Goal: Information Seeking & Learning: Learn about a topic

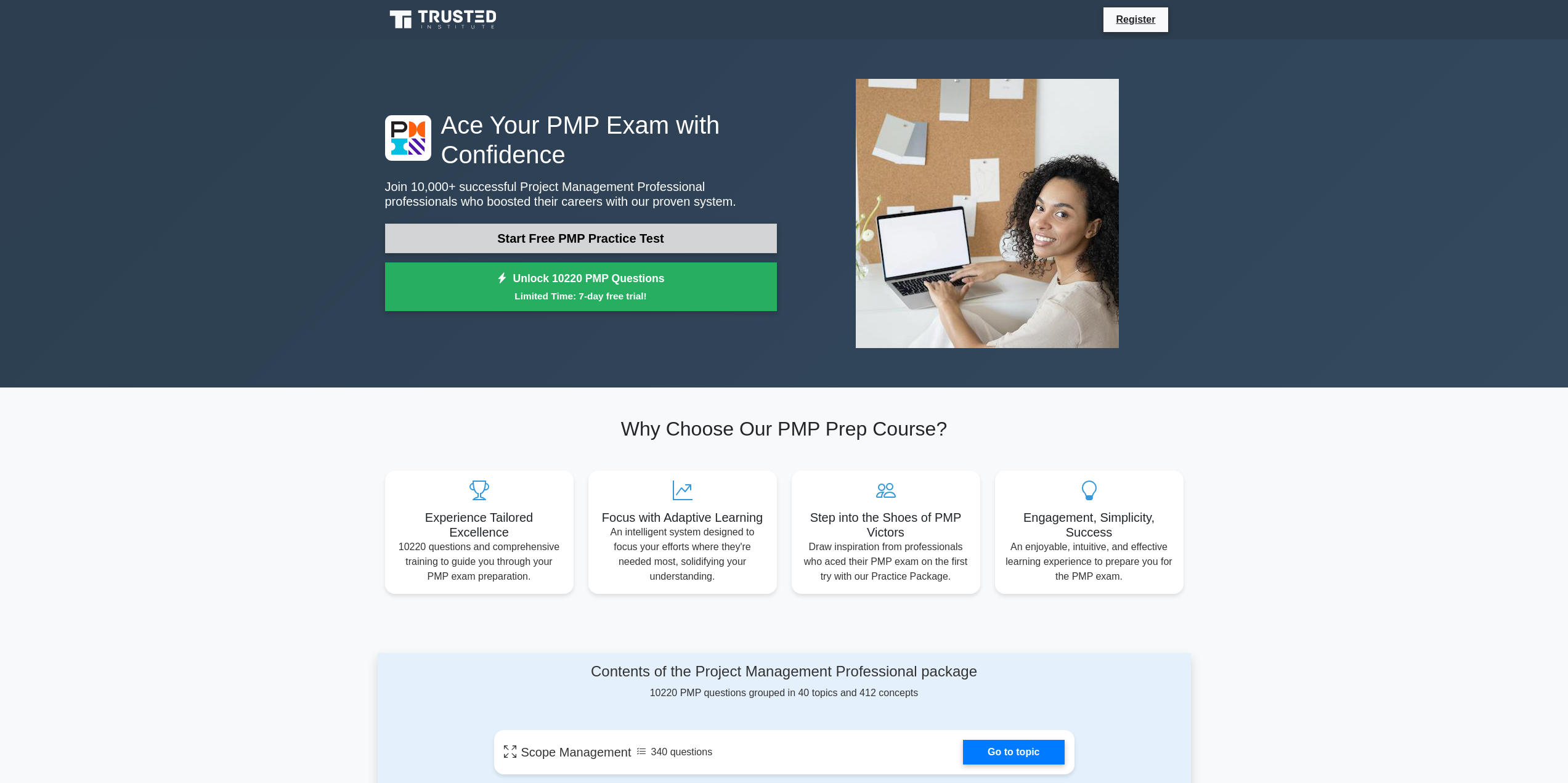
click at [652, 235] on link "Start Free PMP Practice Test" at bounding box center [581, 238] width 392 height 30
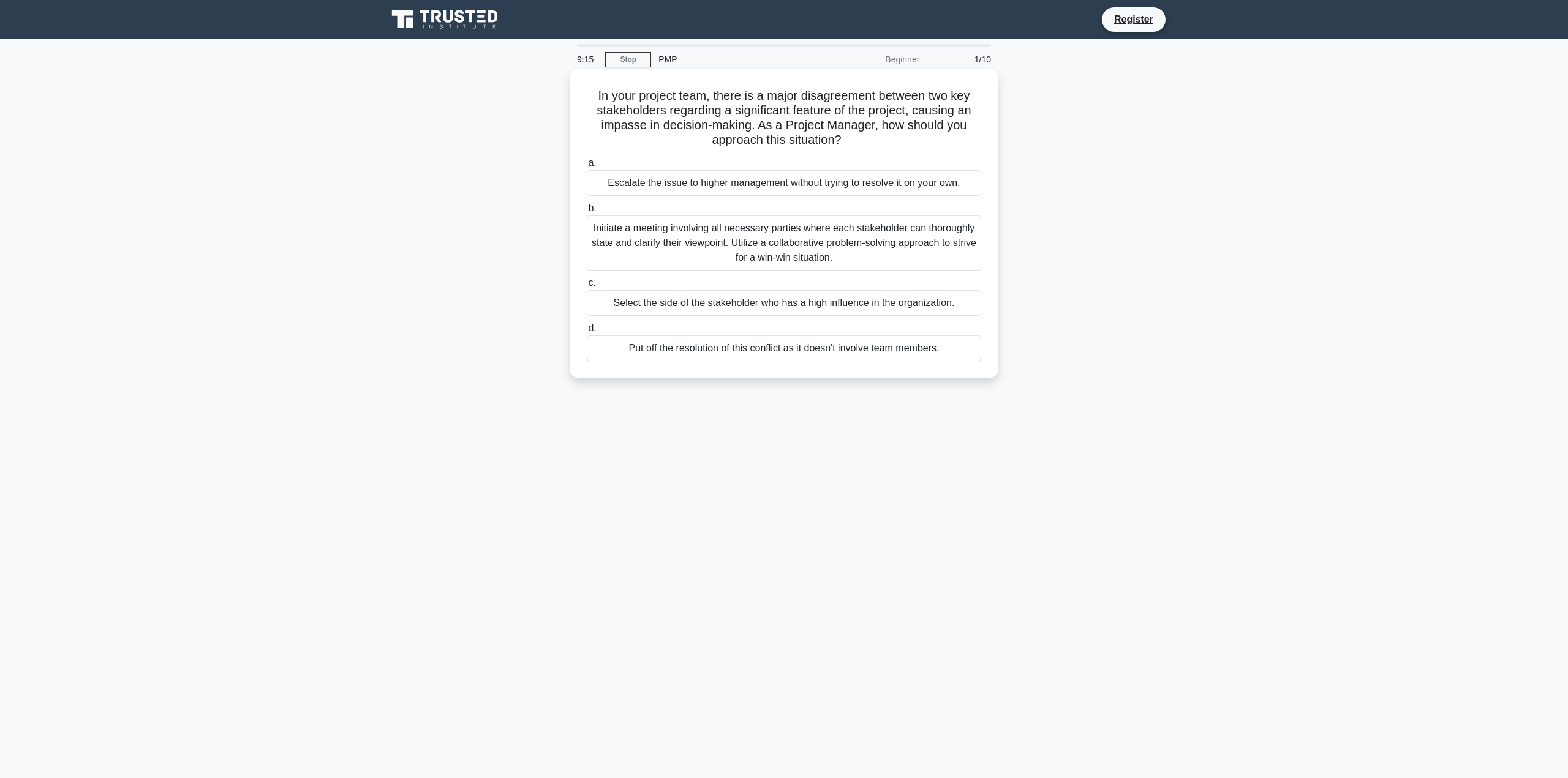
click at [794, 246] on div "Initiate a meeting involving all necessary parties where each stakeholder can t…" at bounding box center [784, 242] width 397 height 55
click at [586, 213] on input "b. Initiate a meeting involving all necessary parties where each stakeholder ca…" at bounding box center [586, 208] width 0 height 8
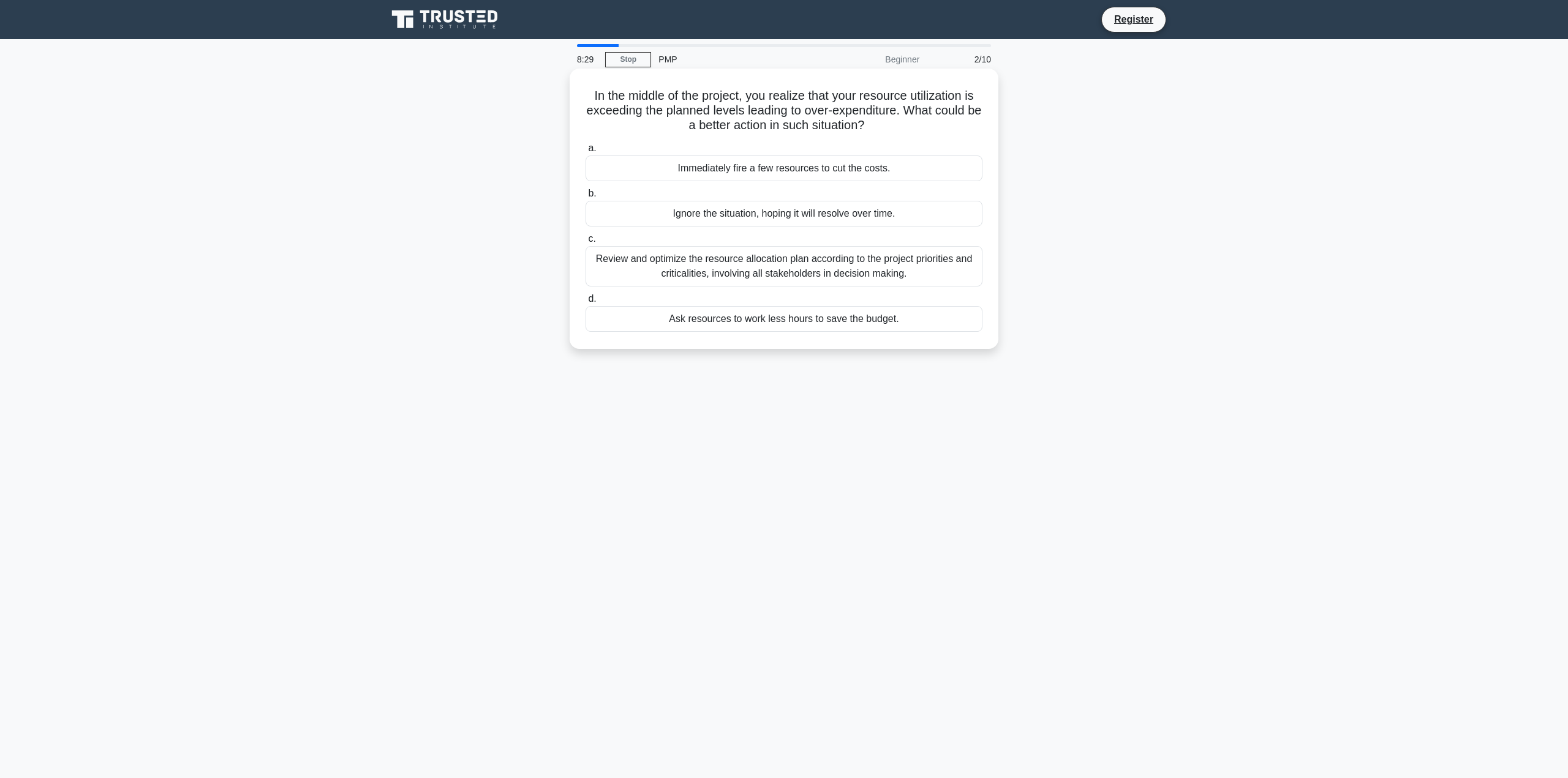
click at [794, 268] on div "Review and optimize the resource allocation plan according to the project prior…" at bounding box center [784, 266] width 397 height 40
click at [586, 243] on input "c. Review and optimize the resource allocation plan according to the project pr…" at bounding box center [586, 239] width 0 height 8
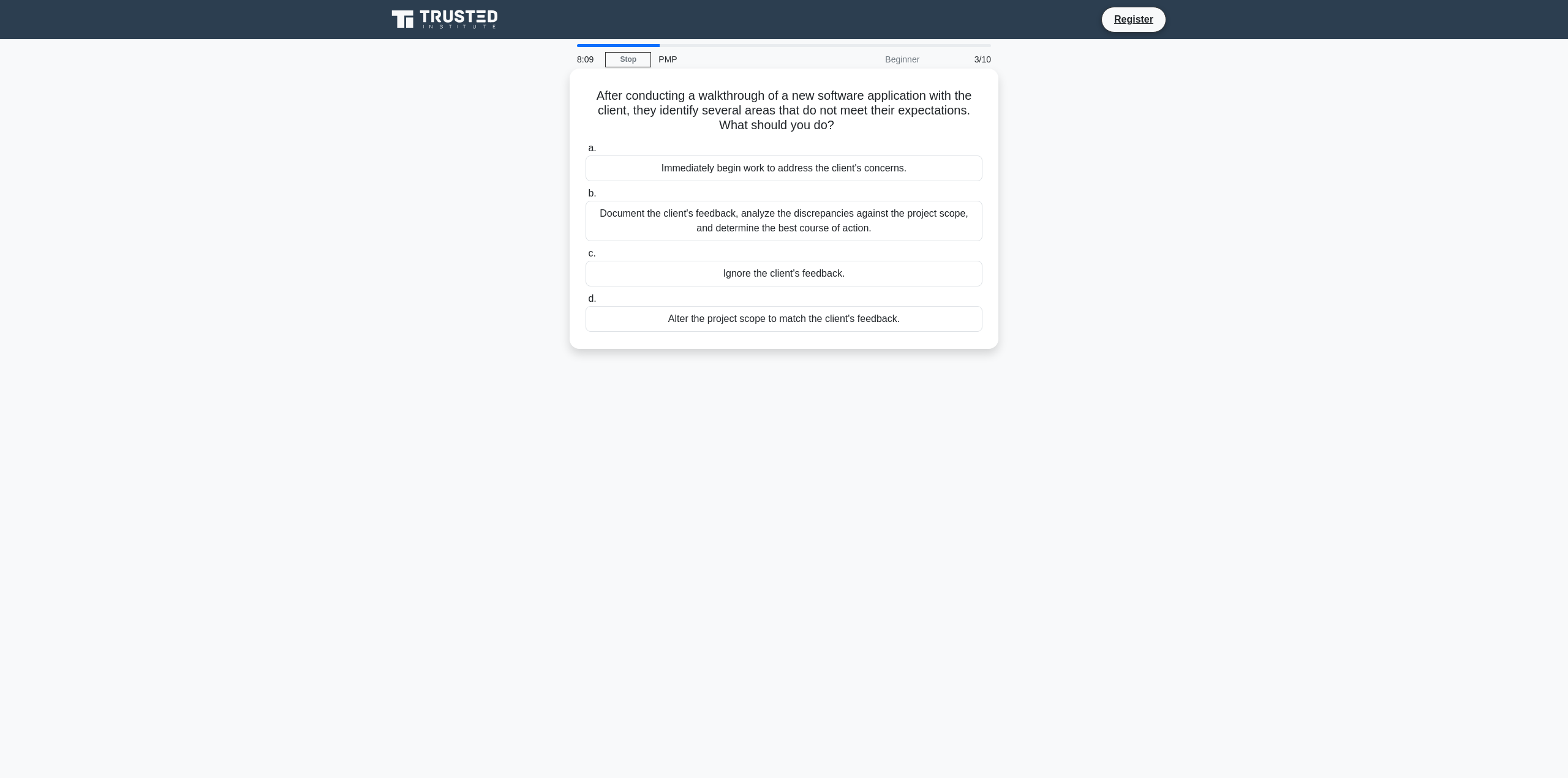
click at [867, 221] on div "Document the client's feedback, analyze the discrepancies against the project s…" at bounding box center [784, 220] width 397 height 40
click at [586, 198] on input "b. Document the client's feedback, analyze the discrepancies against the projec…" at bounding box center [586, 193] width 0 height 8
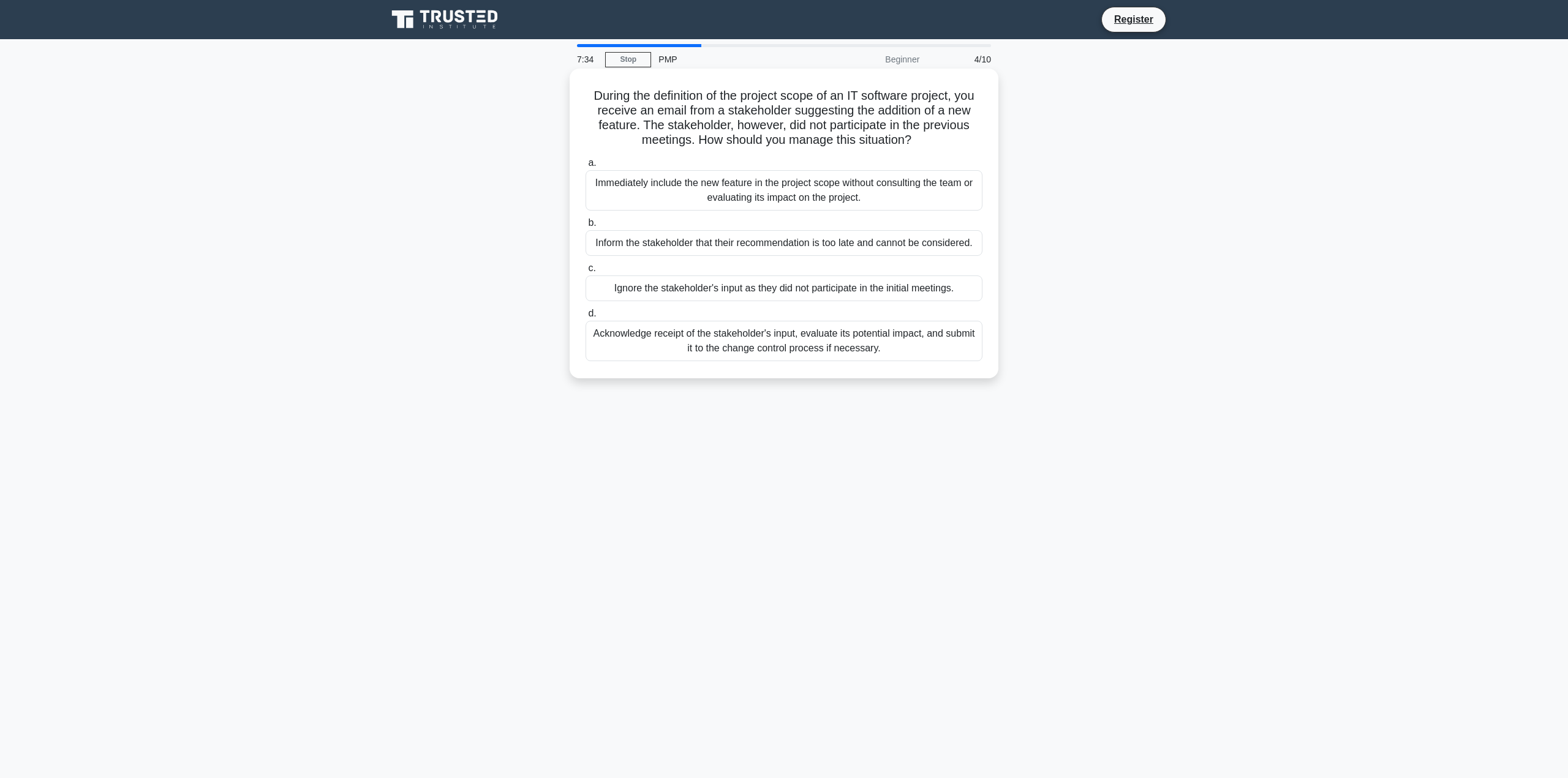
click at [894, 343] on div "Acknowledge receipt of the stakeholder's input, evaluate its potential impact, …" at bounding box center [784, 341] width 397 height 40
click at [586, 318] on input "d. Acknowledge receipt of the stakeholder's input, evaluate its potential impac…" at bounding box center [586, 314] width 0 height 8
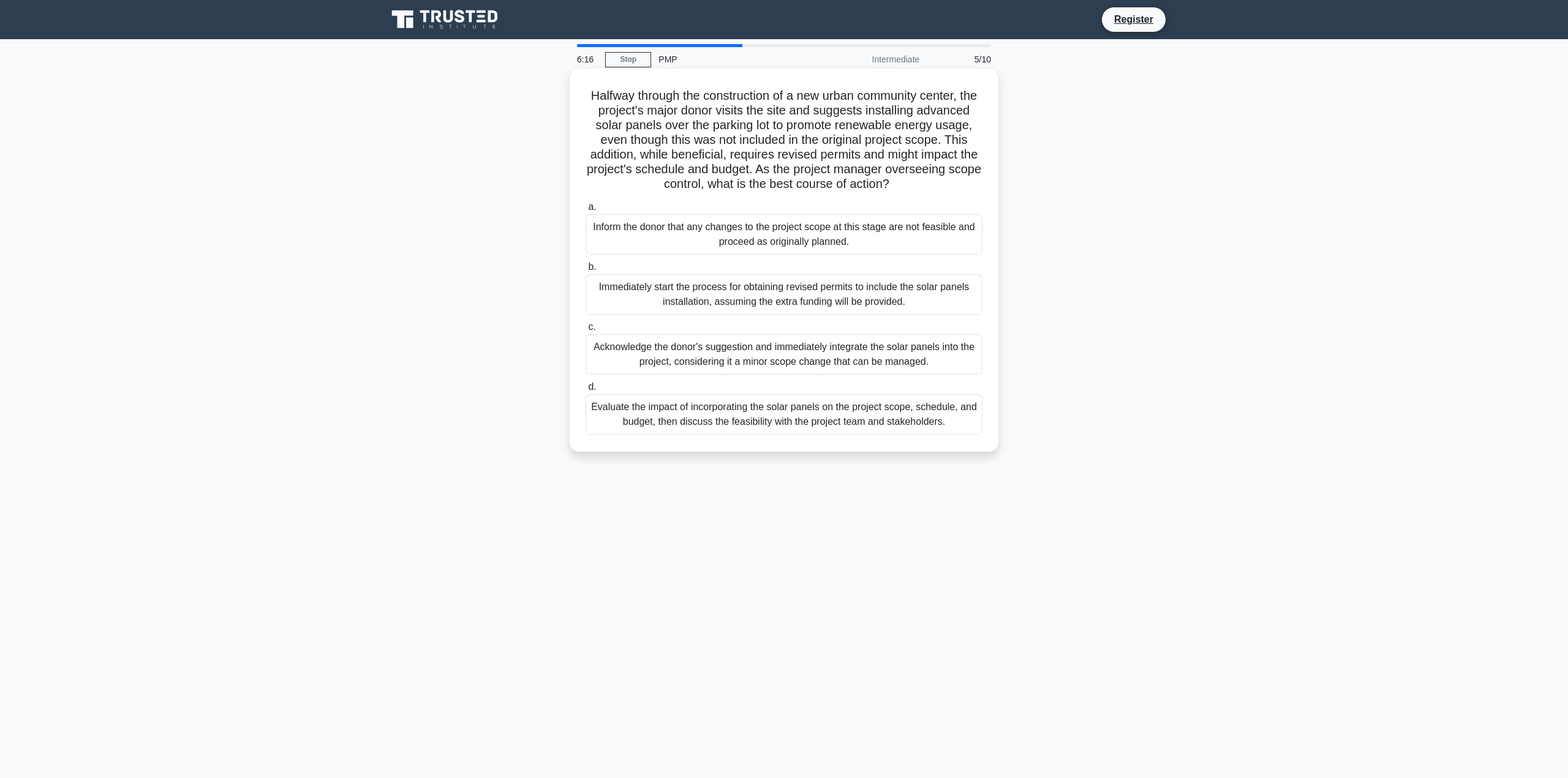
click at [803, 435] on div "Evaluate the impact of incorporating the solar panels on the project scope, sch…" at bounding box center [784, 414] width 397 height 40
click at [586, 391] on input "d. Evaluate the impact of incorporating the solar panels on the project scope, …" at bounding box center [586, 387] width 0 height 8
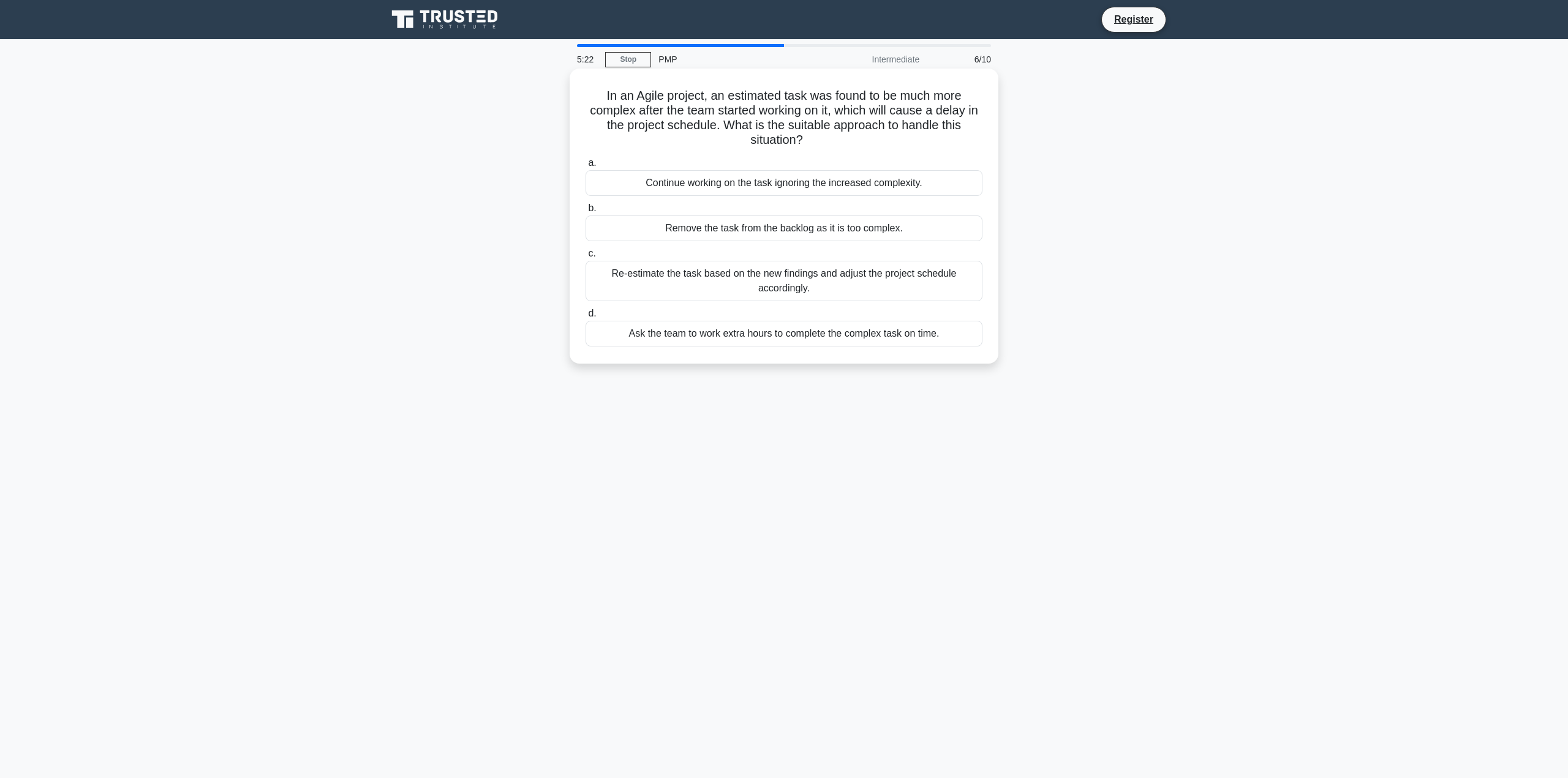
click at [770, 283] on div "Re-estimate the task based on the new findings and adjust the project schedule …" at bounding box center [784, 281] width 397 height 40
click at [586, 258] on input "c. Re-estimate the task based on the new findings and adjust the project schedu…" at bounding box center [586, 254] width 0 height 8
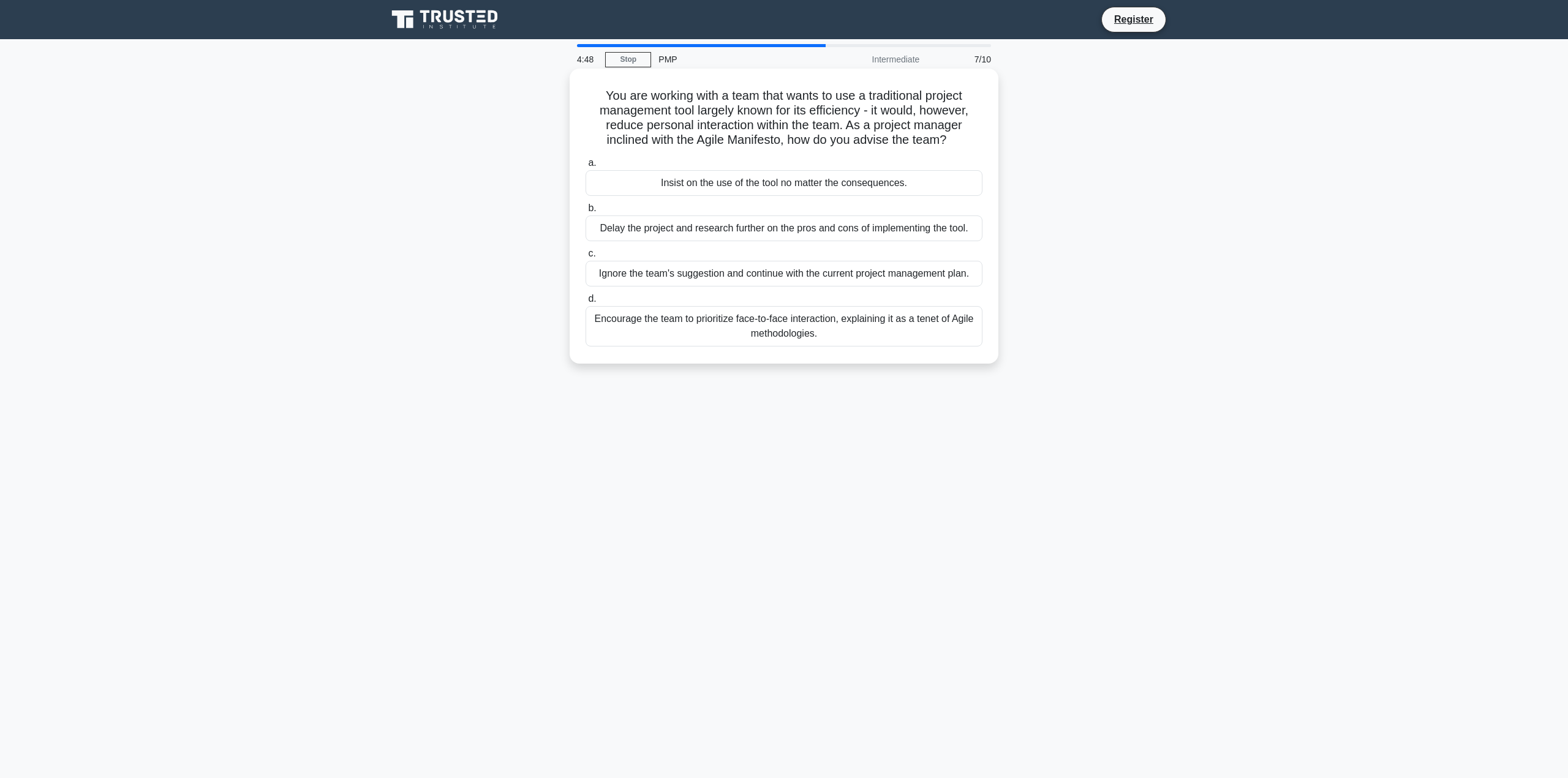
click at [875, 326] on div "Encourage the team to prioritize face-to-face interaction, explaining it as a t…" at bounding box center [784, 326] width 397 height 40
click at [586, 303] on input "d. Encourage the team to prioritize face-to-face interaction, explaining it as …" at bounding box center [586, 299] width 0 height 8
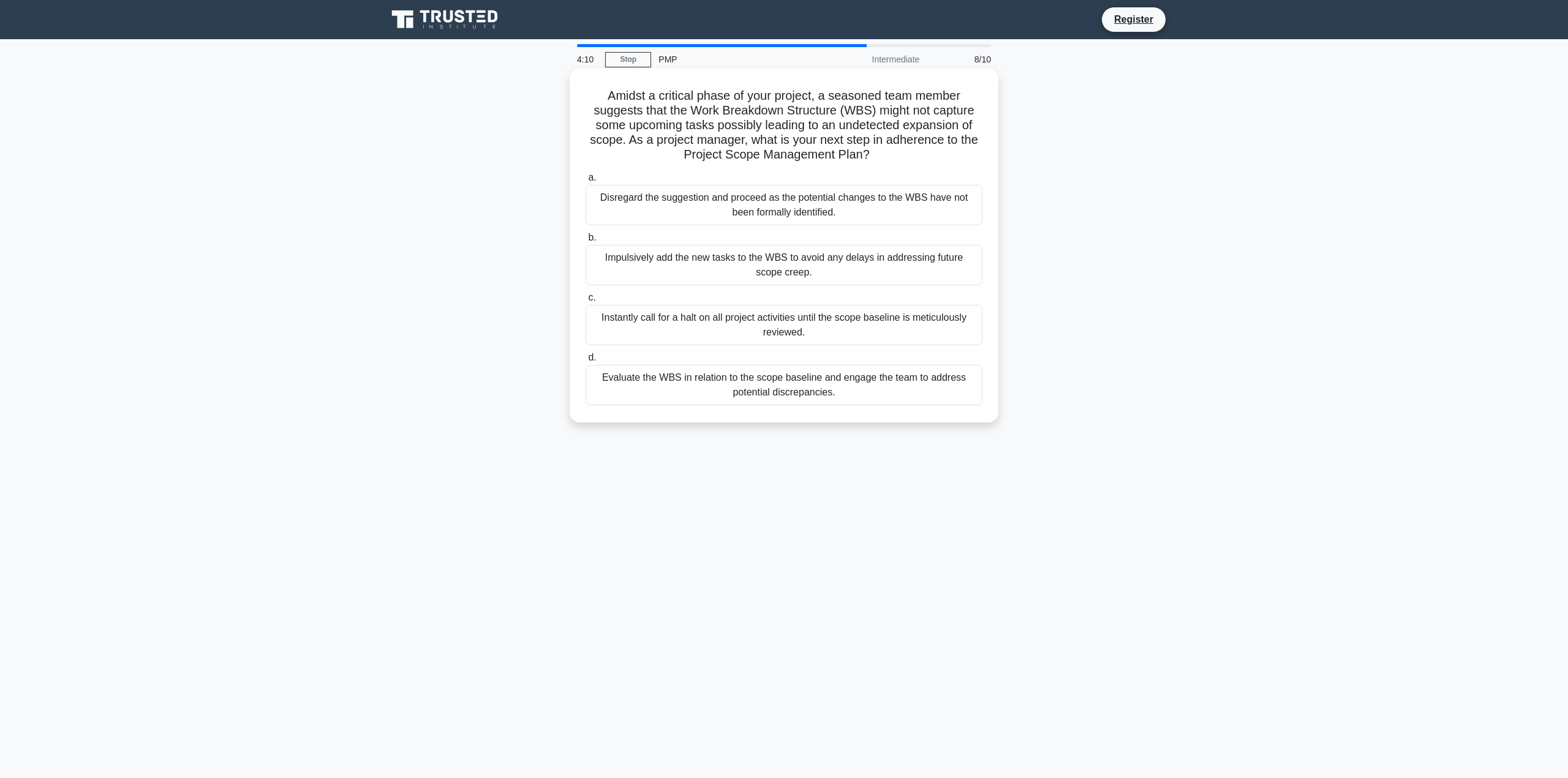
drag, startPoint x: 655, startPoint y: 121, endPoint x: 910, endPoint y: 161, distance: 258.1
click at [910, 161] on h5 "Amidst a critical phase of your project, a seasoned team member suggests that t…" at bounding box center [784, 125] width 399 height 75
click at [716, 385] on div "Evaluate the WBS in relation to the scope baseline and engage the team to addre…" at bounding box center [784, 385] width 397 height 40
click at [586, 362] on input "d. Evaluate the WBS in relation to the scope baseline and engage the team to ad…" at bounding box center [586, 357] width 0 height 8
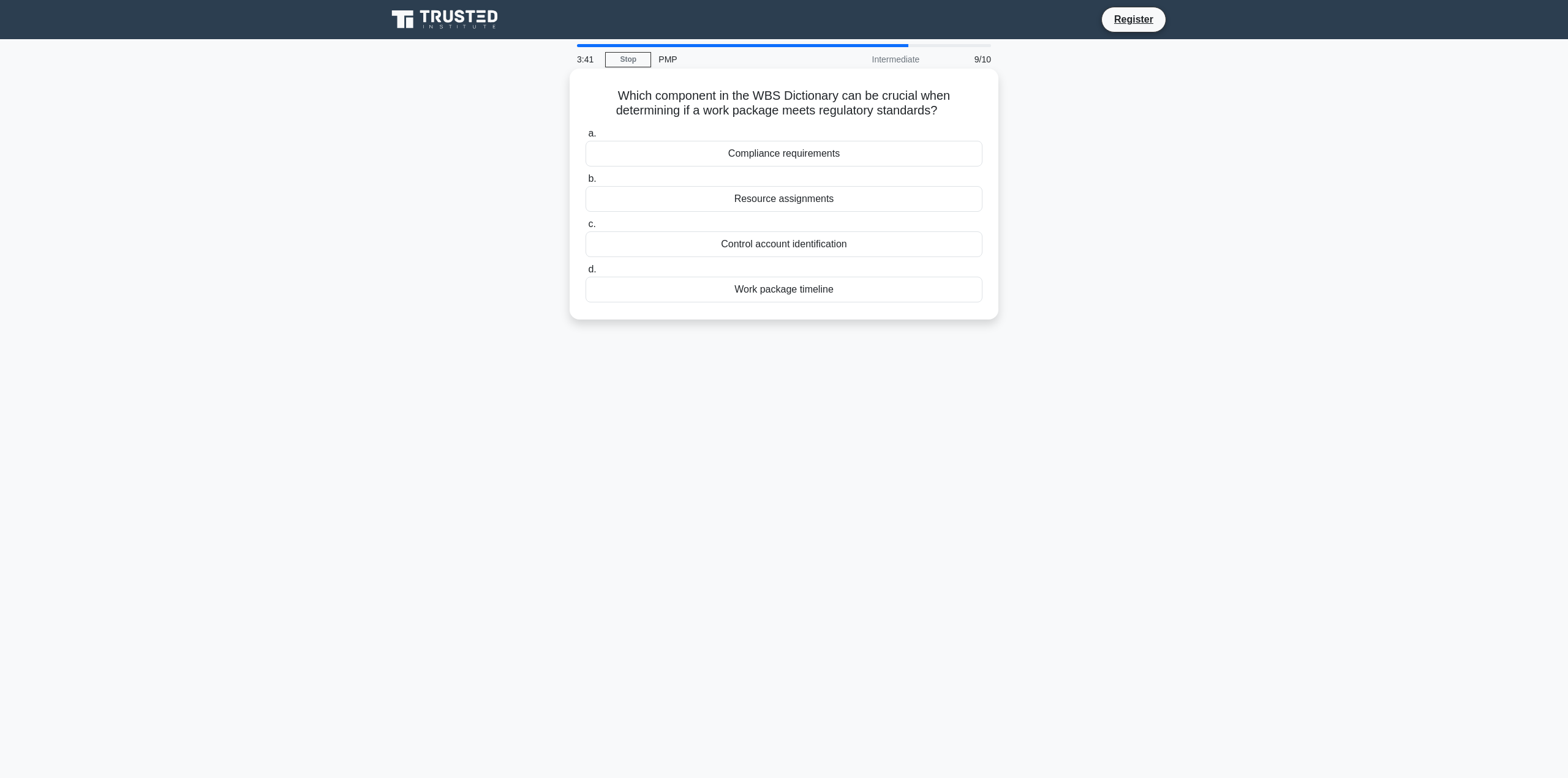
drag, startPoint x: 870, startPoint y: 99, endPoint x: 954, endPoint y: 105, distance: 84.2
click at [954, 105] on h5 "Which component in the WBS Dictionary can be crucial when determining if a work…" at bounding box center [784, 103] width 399 height 30
click at [587, 106] on h5 "Which component in the WBS Dictionary can be crucial when determining if a work…" at bounding box center [784, 103] width 399 height 30
click at [811, 154] on div "Compliance requirements" at bounding box center [784, 154] width 397 height 26
click at [586, 138] on input "a. Compliance requirements" at bounding box center [586, 133] width 0 height 8
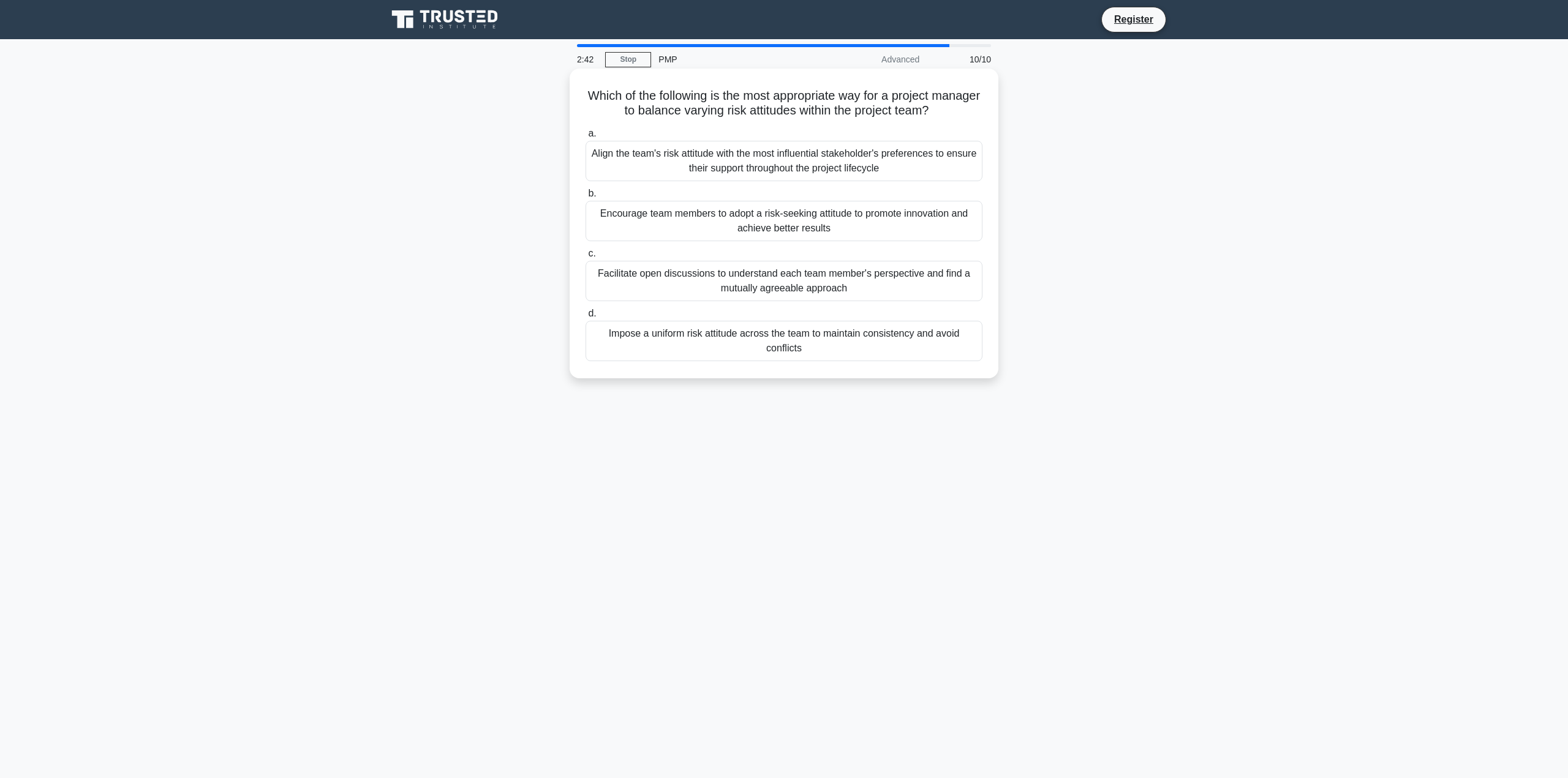
drag, startPoint x: 714, startPoint y: 93, endPoint x: 994, endPoint y: 110, distance: 280.5
click at [994, 110] on div "Which of the following is the most appropriate way for a project manager to bal…" at bounding box center [784, 224] width 429 height 310
click at [750, 114] on h5 "Which of the following is the most appropriate way for a project manager to bal…" at bounding box center [784, 103] width 399 height 30
drag, startPoint x: 771, startPoint y: 111, endPoint x: 906, endPoint y: 117, distance: 135.1
click at [906, 117] on h5 "Which of the following is the most appropriate way for a project manager to bal…" at bounding box center [784, 103] width 399 height 30
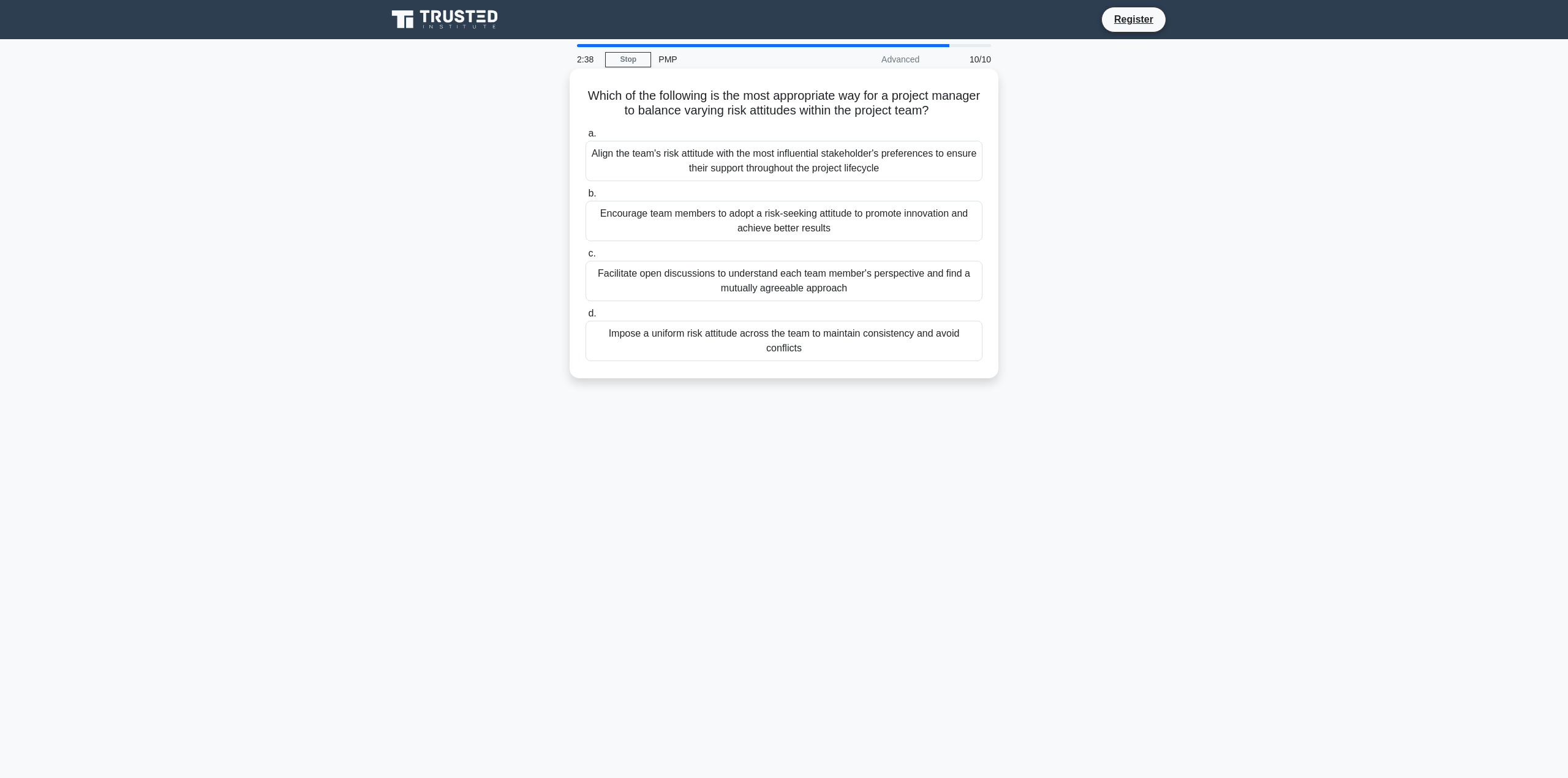
click at [917, 112] on h5 "Which of the following is the most appropriate way for a project manager to bal…" at bounding box center [784, 103] width 399 height 30
click at [946, 110] on h5 "Which of the following is the most appropriate way for a project manager to bal…" at bounding box center [784, 103] width 399 height 30
click at [811, 284] on div "Facilitate open discussions to understand each team member's perspective and fi…" at bounding box center [784, 281] width 397 height 40
click at [586, 258] on input "c. Facilitate open discussions to understand each team member's perspective and…" at bounding box center [586, 254] width 0 height 8
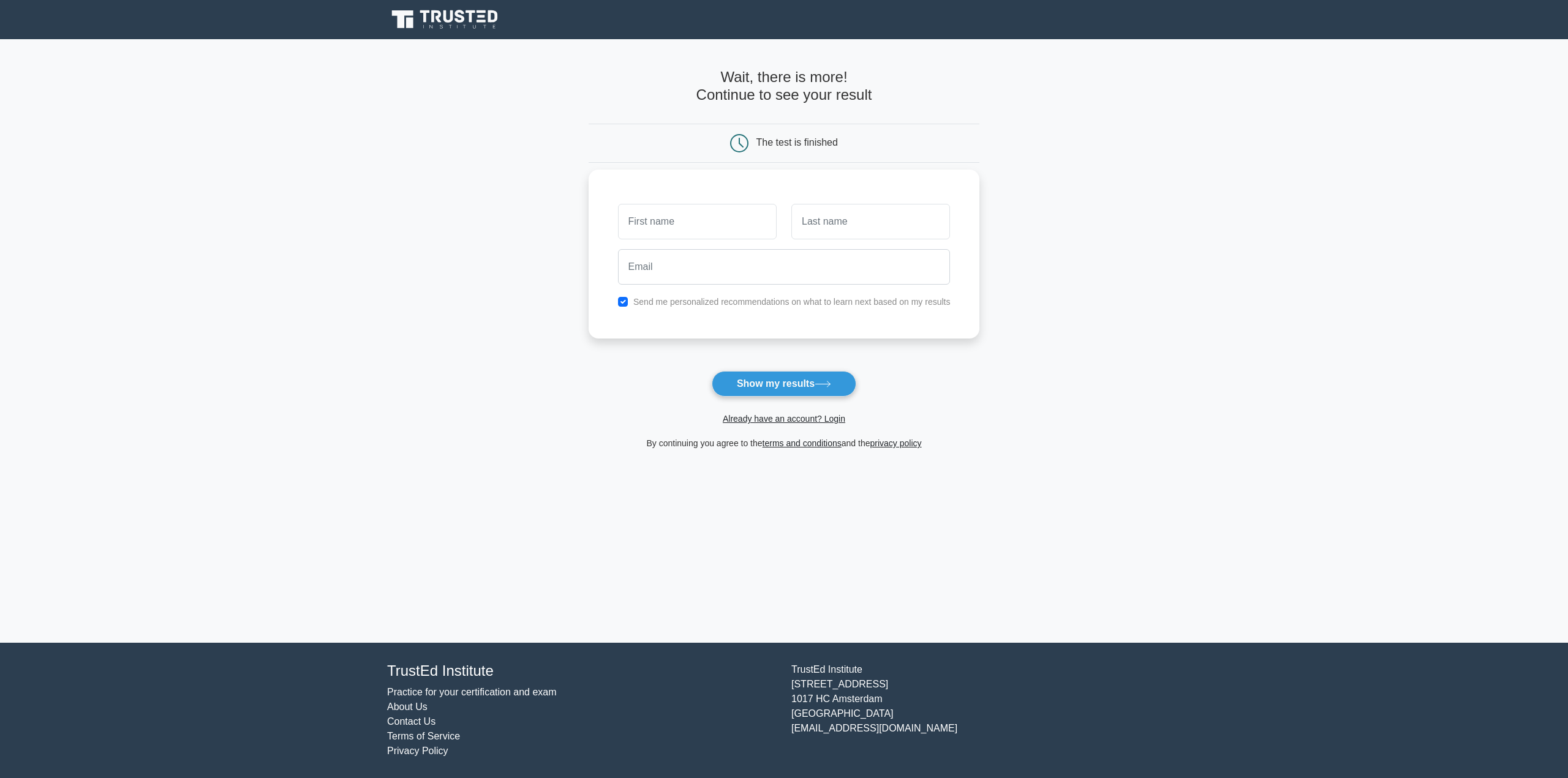
click at [649, 225] on input "text" at bounding box center [697, 221] width 159 height 36
click at [709, 219] on input "sahi" at bounding box center [697, 221] width 159 height 36
type input "shai"
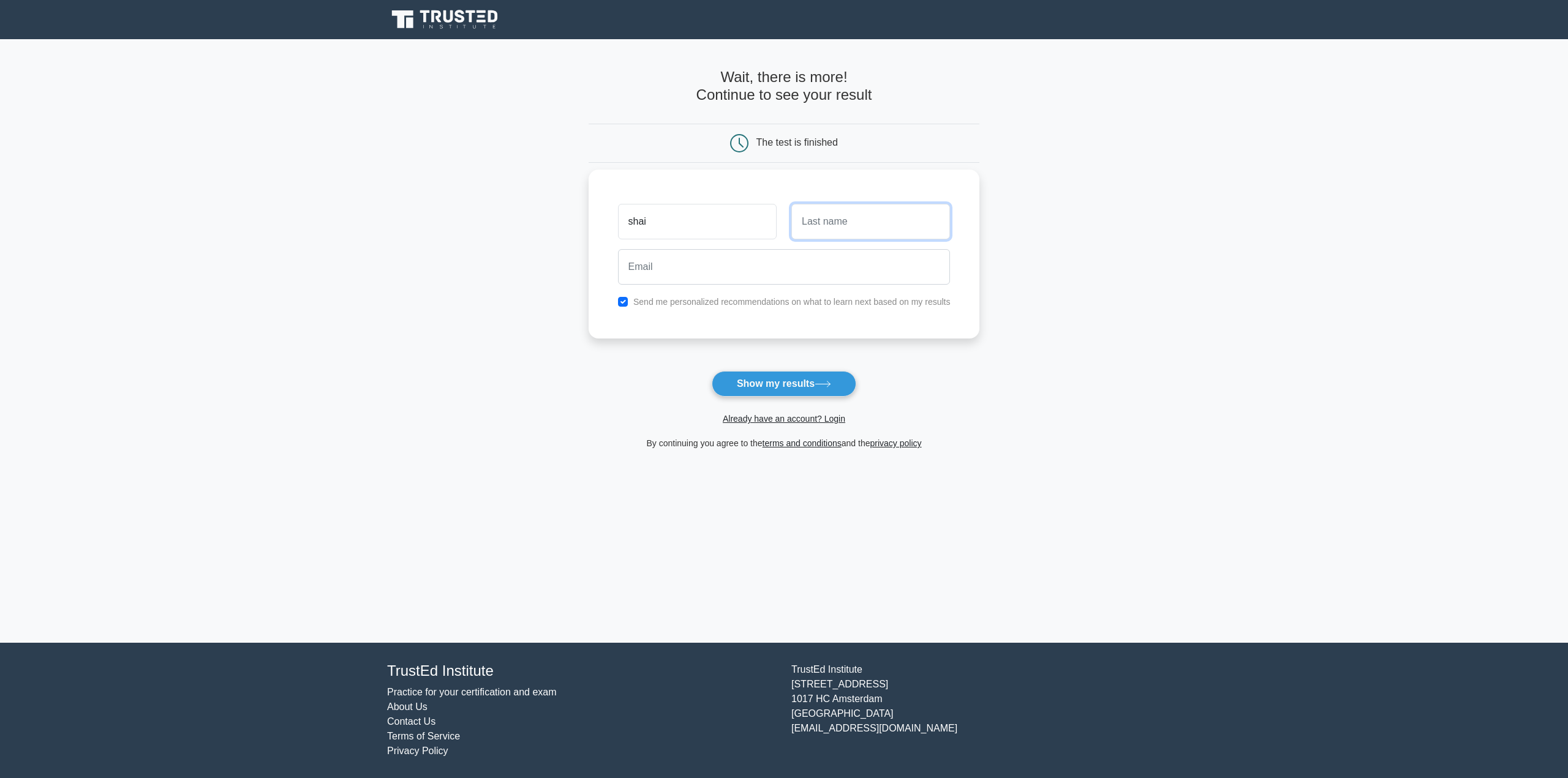
click at [909, 228] on input "text" at bounding box center [871, 221] width 159 height 36
type input "shai"
click at [767, 270] on input "email" at bounding box center [784, 267] width 333 height 36
type input "shaishmerling99@gmail.com"
click at [793, 385] on button "Show my results" at bounding box center [784, 384] width 145 height 26
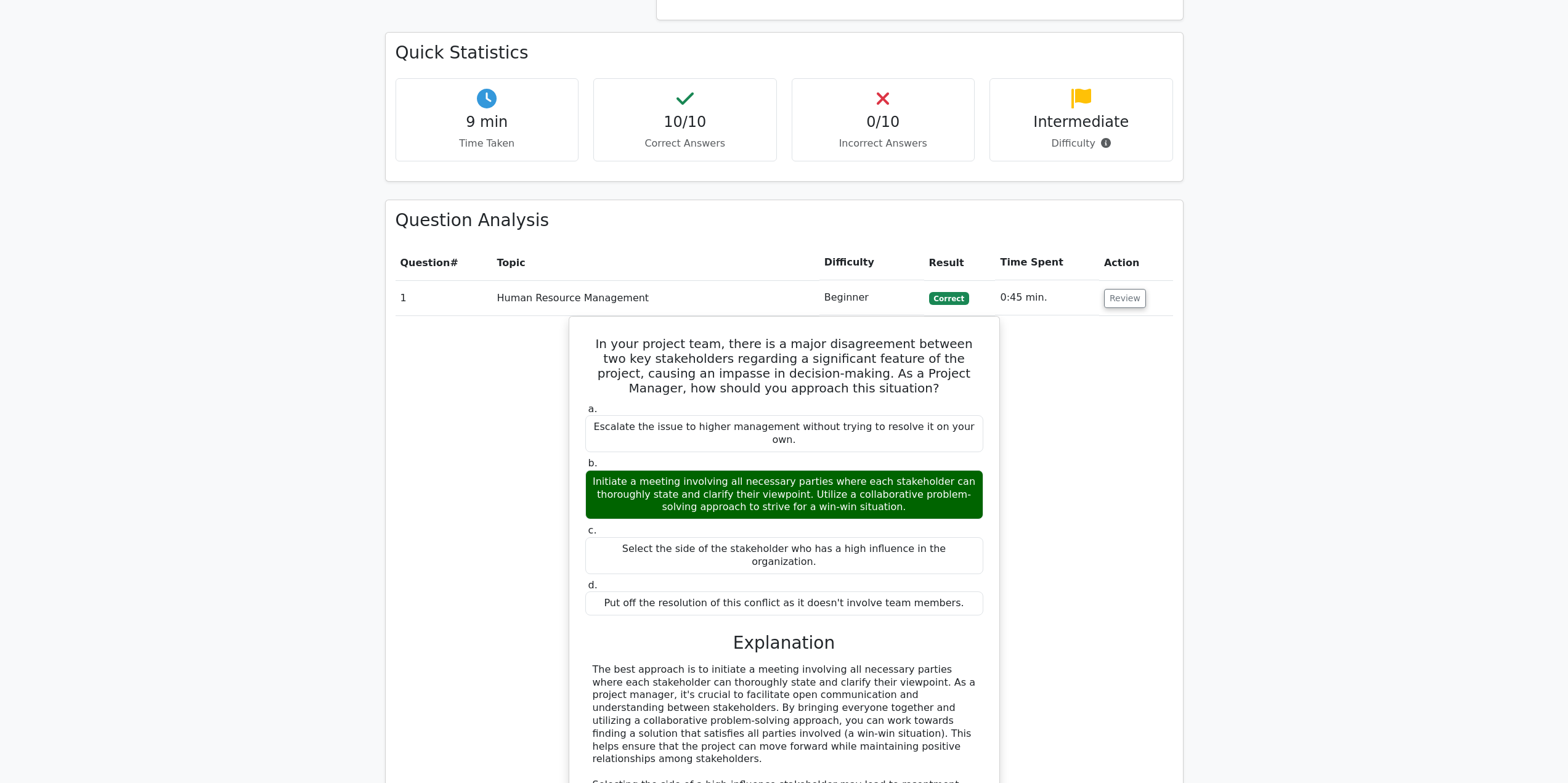
scroll to position [801, 0]
